Goal: Information Seeking & Learning: Find specific fact

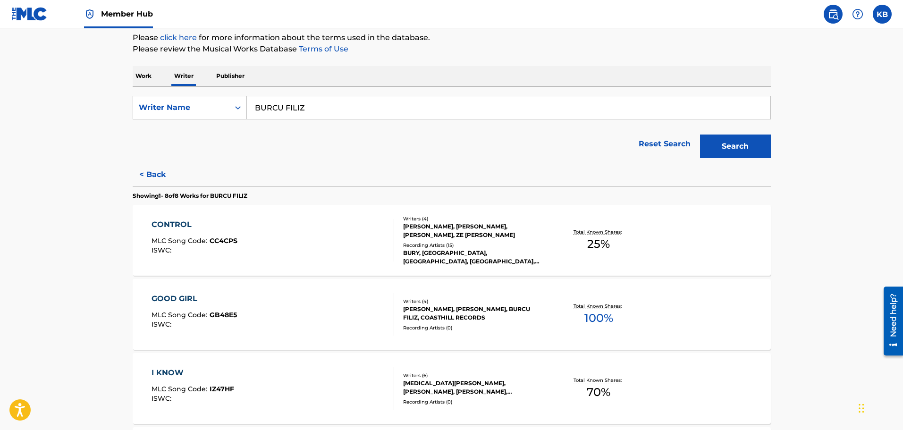
scroll to position [47, 0]
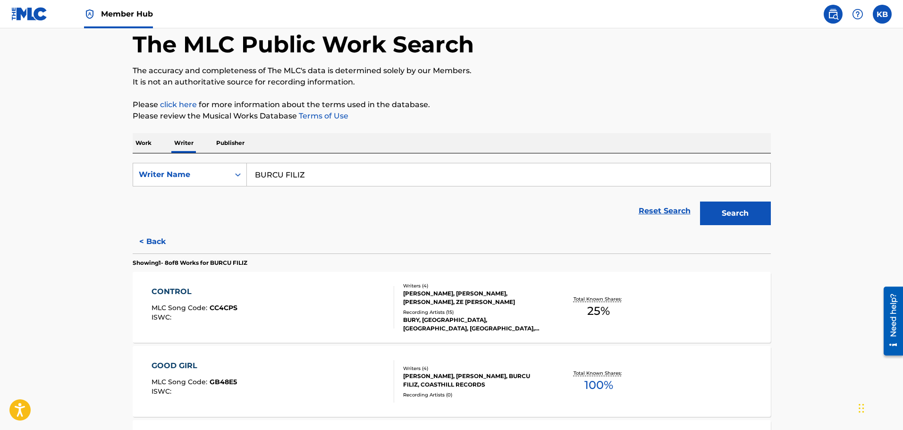
click at [37, 13] on img at bounding box center [29, 14] width 36 height 14
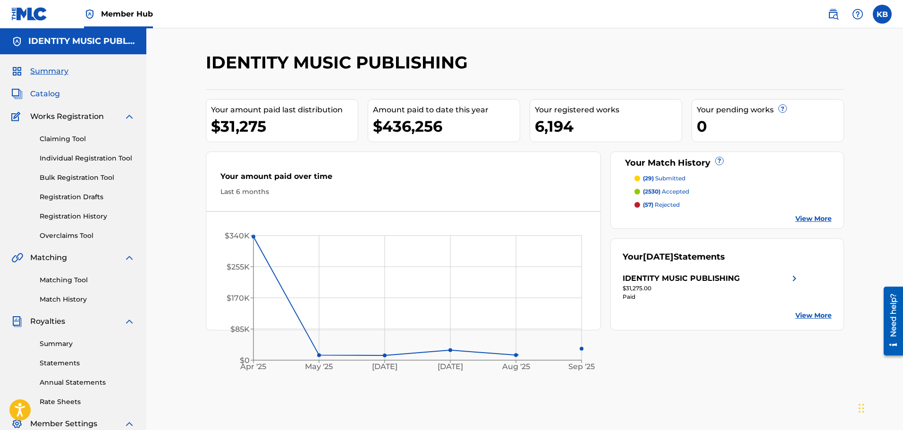
click at [54, 92] on span "Catalog" at bounding box center [45, 93] width 30 height 11
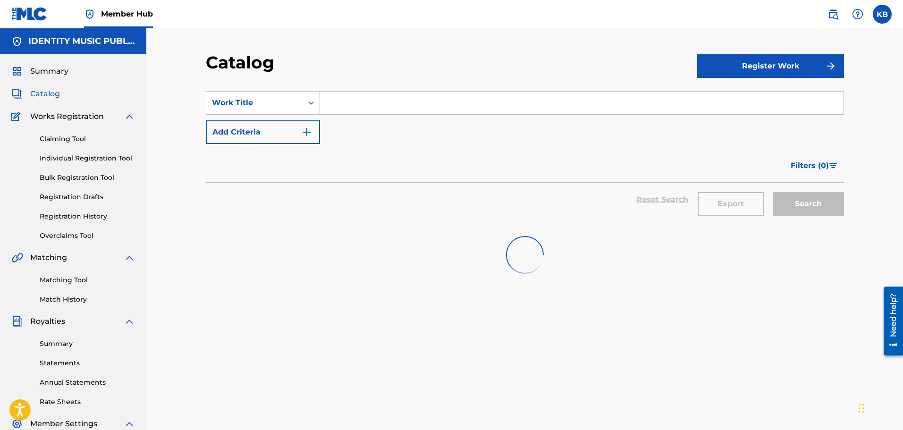
click at [379, 106] on input "Search Form" at bounding box center [581, 103] width 523 height 23
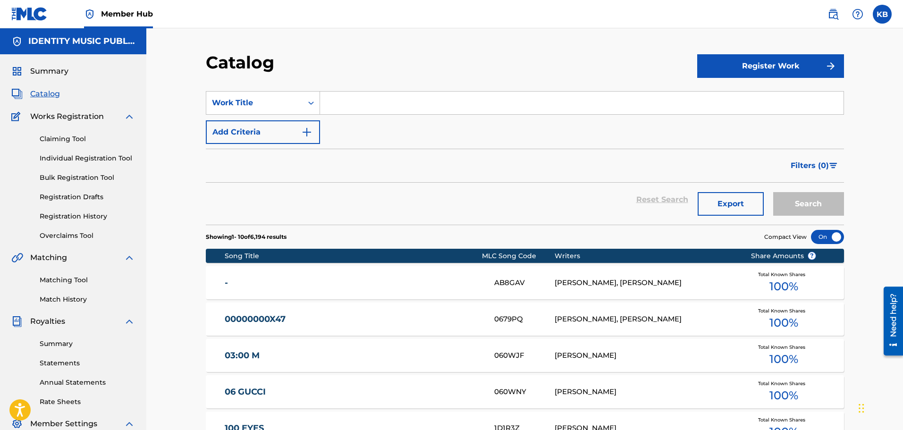
paste input "i know (faded)"
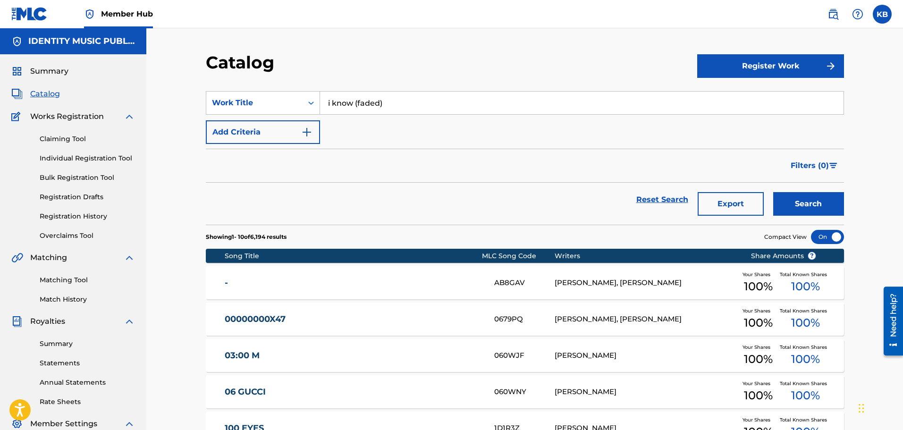
type input "i know (faded)"
click at [773, 192] on button "Search" at bounding box center [808, 204] width 71 height 24
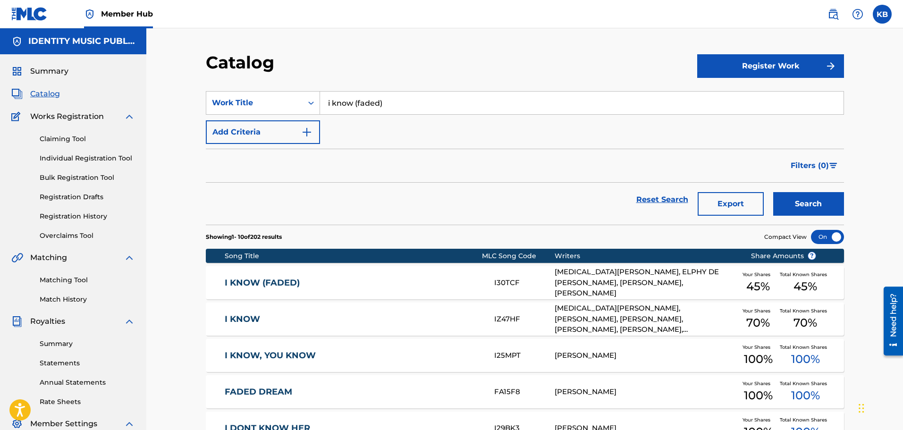
click at [332, 280] on link "I KNOW (FADED)" at bounding box center [353, 283] width 257 height 11
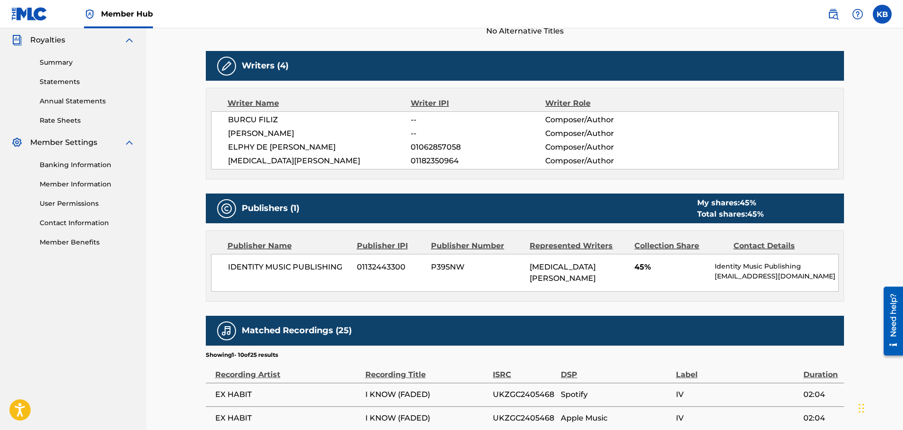
scroll to position [283, 0]
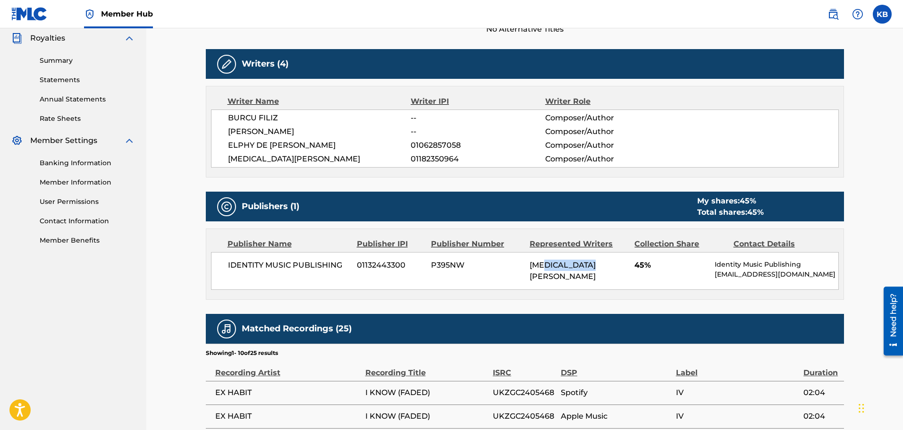
drag, startPoint x: 556, startPoint y: 261, endPoint x: 592, endPoint y: 260, distance: 35.4
click at [592, 260] on div "[MEDICAL_DATA][PERSON_NAME]" at bounding box center [579, 271] width 98 height 23
drag, startPoint x: 422, startPoint y: 116, endPoint x: 398, endPoint y: 118, distance: 24.1
click at [398, 118] on div "BURCU FILIZ -- Composer/Author" at bounding box center [533, 117] width 610 height 11
drag, startPoint x: 446, startPoint y: 126, endPoint x: 402, endPoint y: 128, distance: 44.9
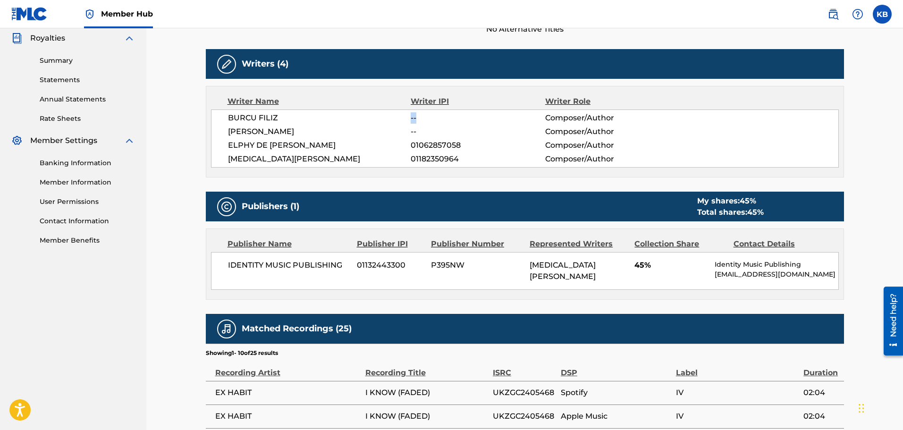
click at [402, 128] on div "[PERSON_NAME] -- Composer/Author" at bounding box center [533, 131] width 610 height 11
drag, startPoint x: 462, startPoint y: 103, endPoint x: 393, endPoint y: 102, distance: 69.4
click at [393, 102] on div "Writer Name Writer IPI Writer Role" at bounding box center [525, 101] width 628 height 11
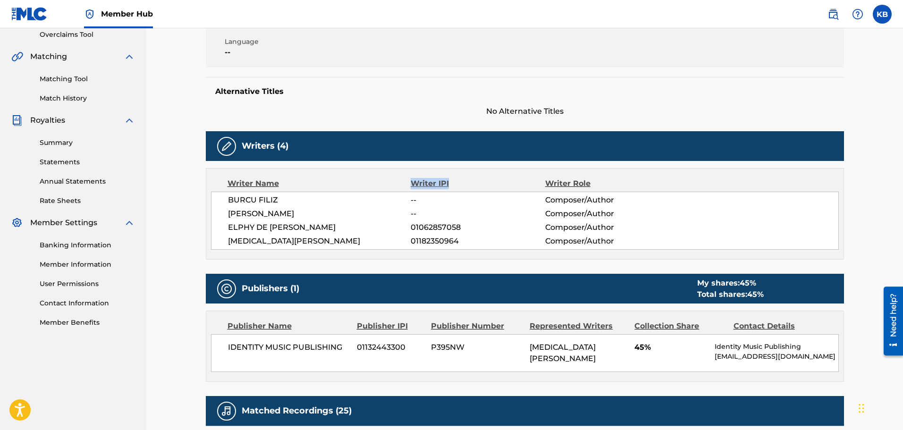
scroll to position [0, 0]
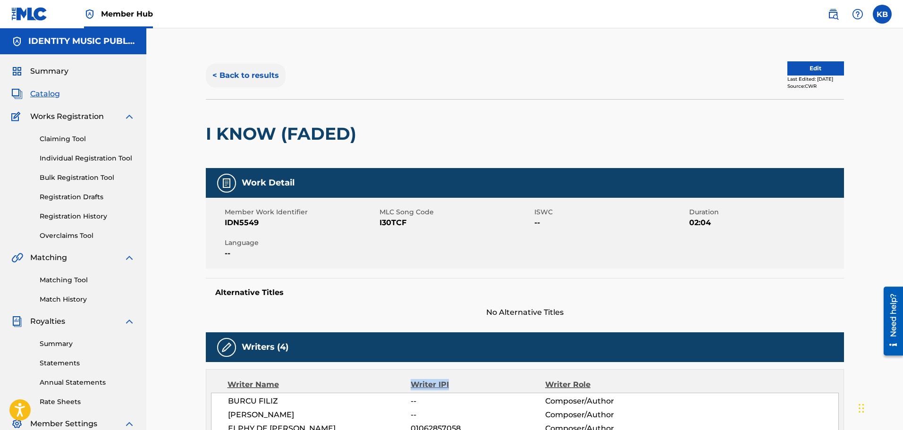
click at [268, 76] on button "< Back to results" at bounding box center [246, 76] width 80 height 24
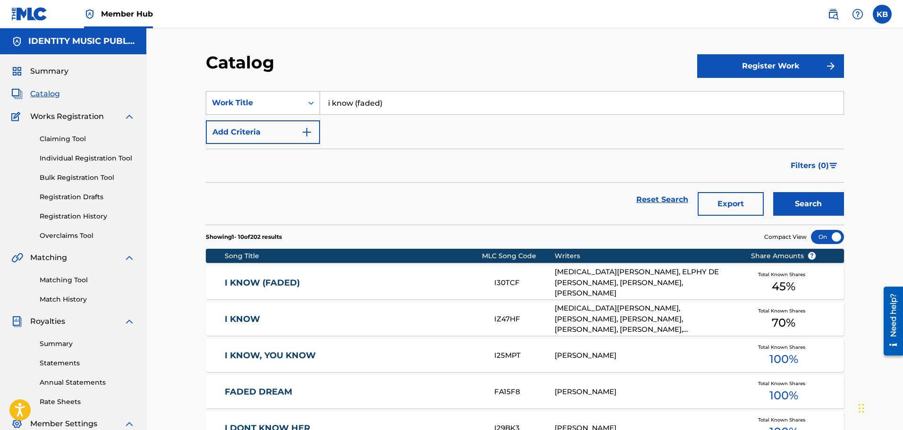
drag, startPoint x: 437, startPoint y: 102, endPoint x: 268, endPoint y: 127, distance: 170.8
click at [288, 117] on div "SearchWithCriteriab922249f-23cb-44d4-a376-4d87e835d105 Work Title i know (faded…" at bounding box center [525, 117] width 638 height 53
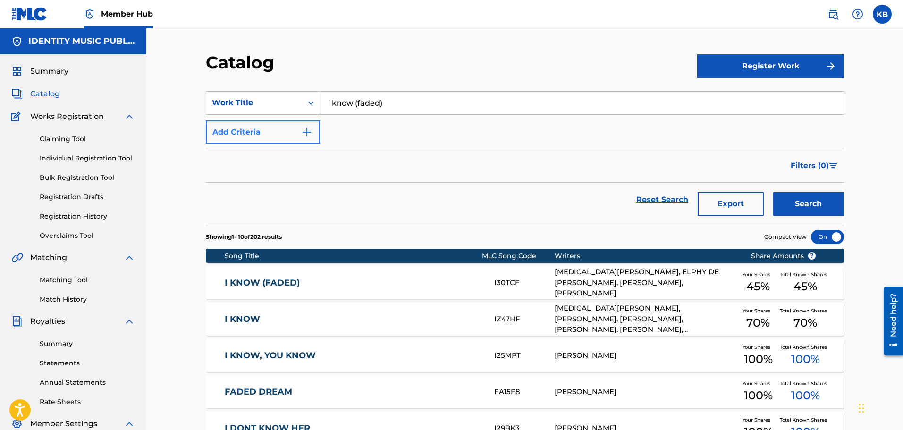
paste input "Keep it 2 myself"
click at [773, 192] on button "Search" at bounding box center [808, 204] width 71 height 24
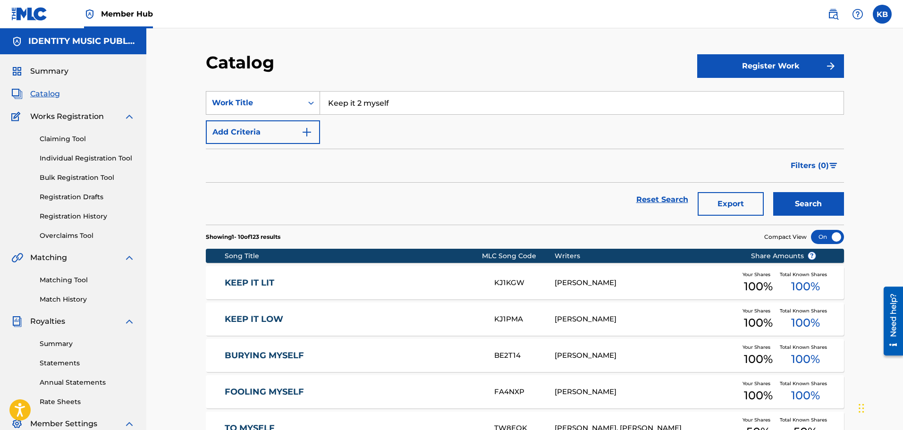
drag, startPoint x: 405, startPoint y: 95, endPoint x: 231, endPoint y: 99, distance: 174.7
click at [233, 99] on div "SearchWithCriteriab922249f-23cb-44d4-a376-4d87e835d105 Work Title Keep it 2 mys…" at bounding box center [525, 103] width 638 height 24
paste input "ALL I WANTED WAS U"
type input "ALL I WANTED WAS U"
click at [773, 192] on button "Search" at bounding box center [808, 204] width 71 height 24
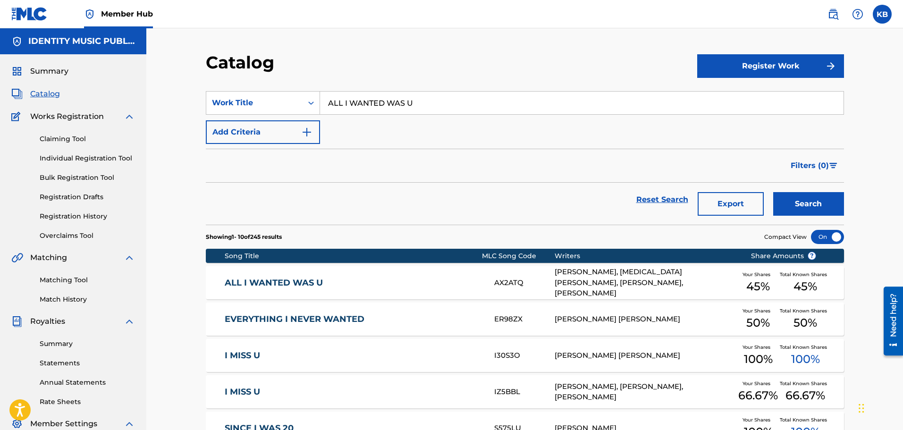
click at [453, 284] on link "ALL I WANTED WAS U" at bounding box center [353, 283] width 257 height 11
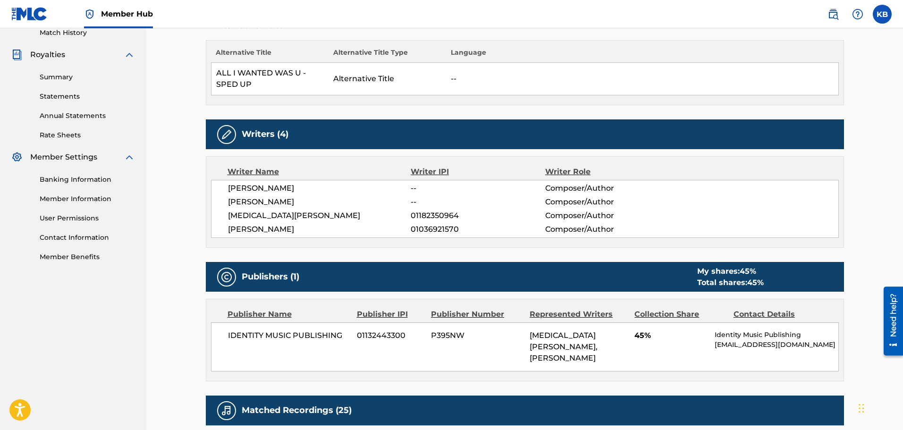
scroll to position [283, 0]
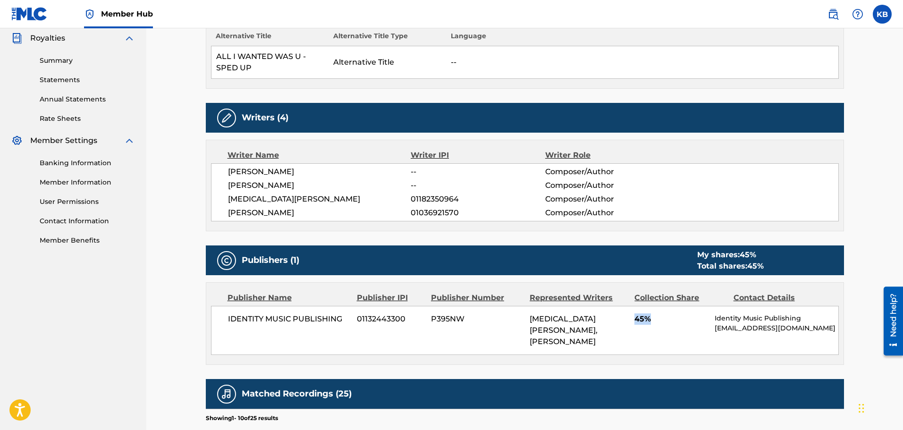
drag, startPoint x: 657, startPoint y: 313, endPoint x: 632, endPoint y: 321, distance: 26.0
click at [632, 321] on div "IDENTITY MUSIC PUBLISHING 01132443300 P395NW [MEDICAL_DATA][PERSON_NAME], [PERS…" at bounding box center [525, 330] width 628 height 49
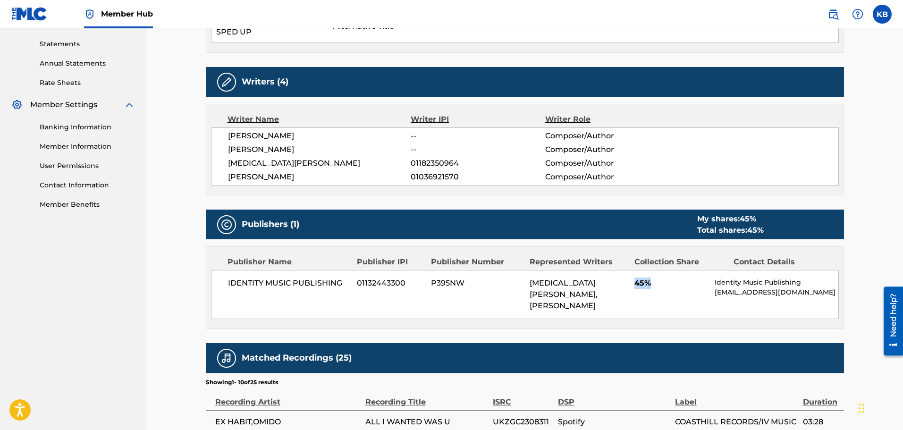
scroll to position [472, 0]
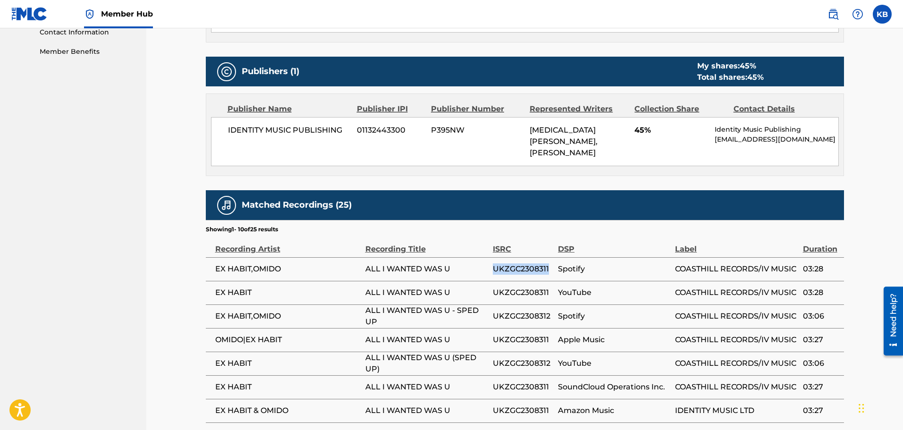
copy tr "UKZGC2308311"
drag, startPoint x: 549, startPoint y: 259, endPoint x: 486, endPoint y: 262, distance: 62.8
click at [486, 262] on tr "EX HABIT,OMIDO ALL I WANTED WAS U UKZGC2308311 Spotify COASTHILL RECORDS/IV MUS…" at bounding box center [525, 269] width 638 height 24
copy tr "UKZGC2308312"
drag, startPoint x: 554, startPoint y: 303, endPoint x: 853, endPoint y: 298, distance: 299.7
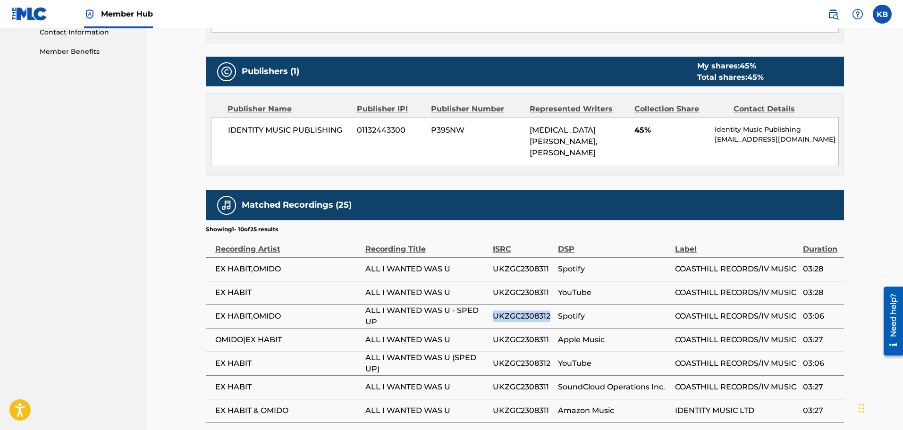
click at [494, 305] on td "UKZGC2308312" at bounding box center [525, 316] width 65 height 24
